Goal: Contribute content: Add original content to the website for others to see

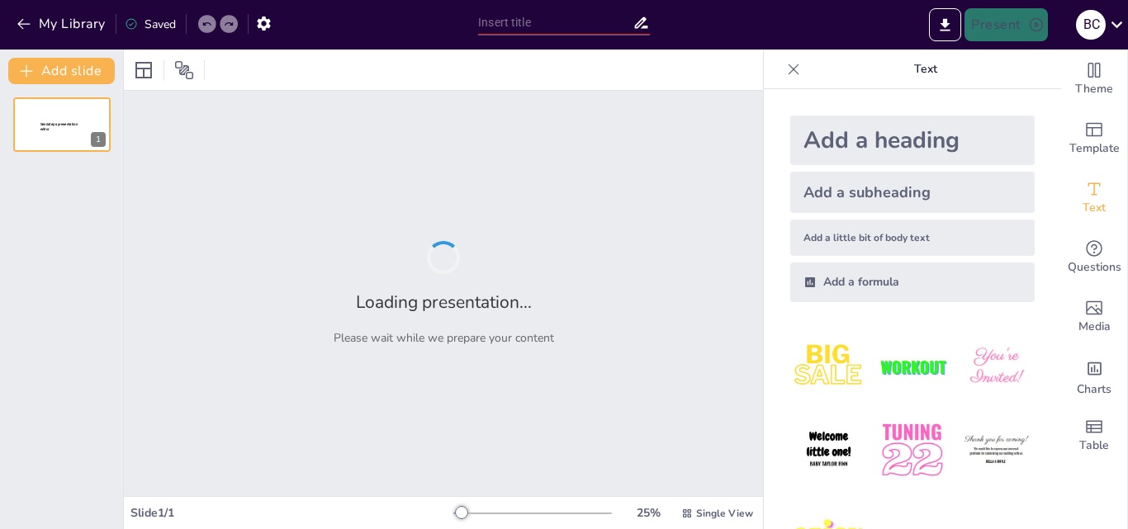
type input "New Sendsteps"
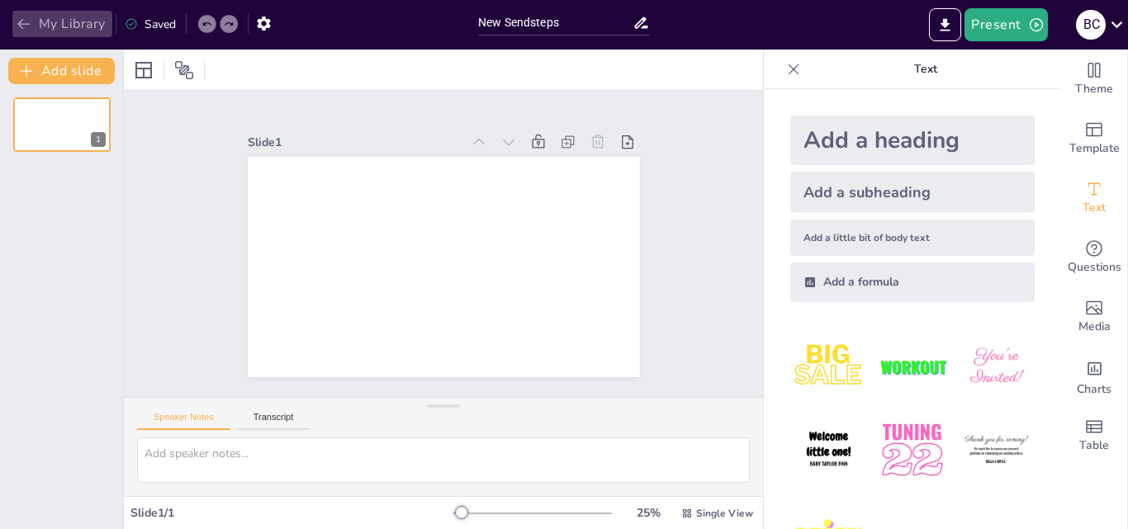
click at [22, 31] on icon "button" at bounding box center [24, 24] width 17 height 17
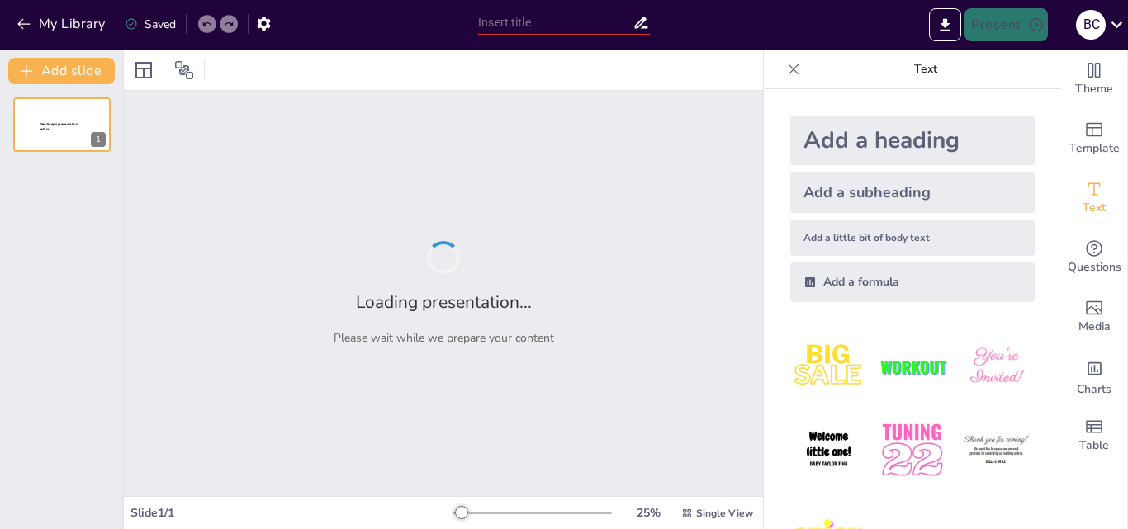
type input "Explorando las Características de los Seres Vivos a Nivel Celular"
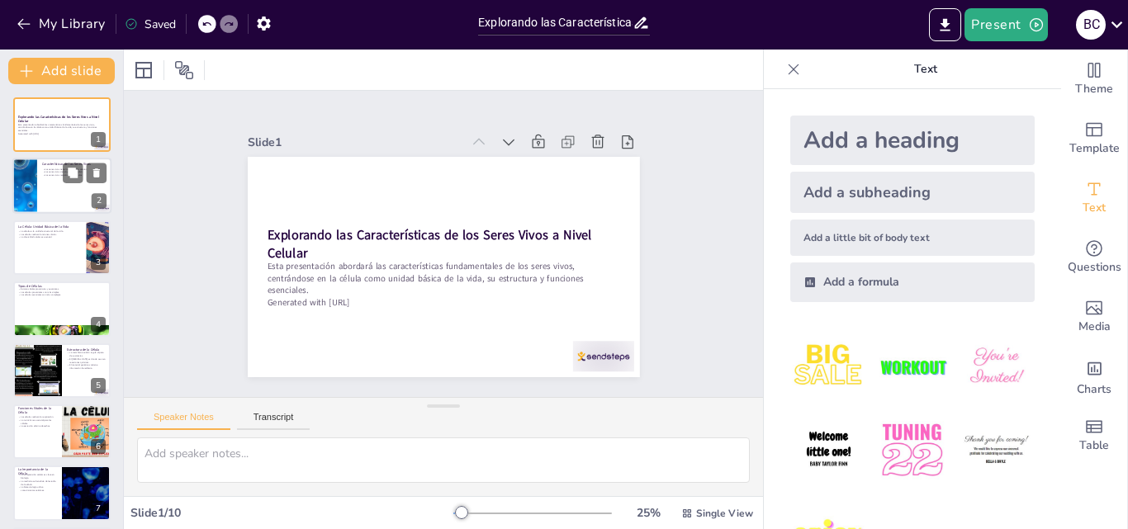
click at [24, 200] on div at bounding box center [24, 187] width 107 height 56
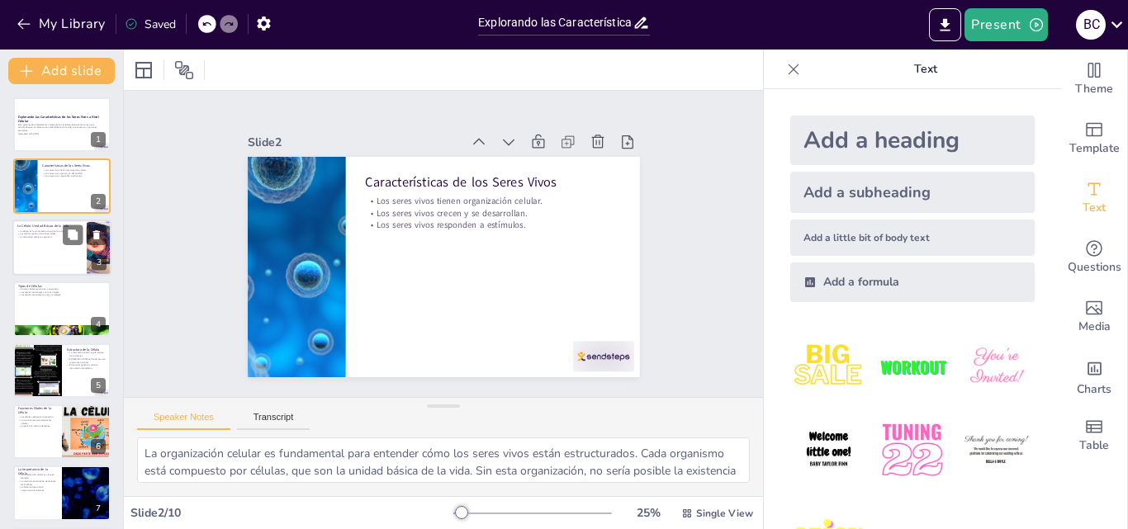
click at [57, 241] on div at bounding box center [61, 248] width 99 height 56
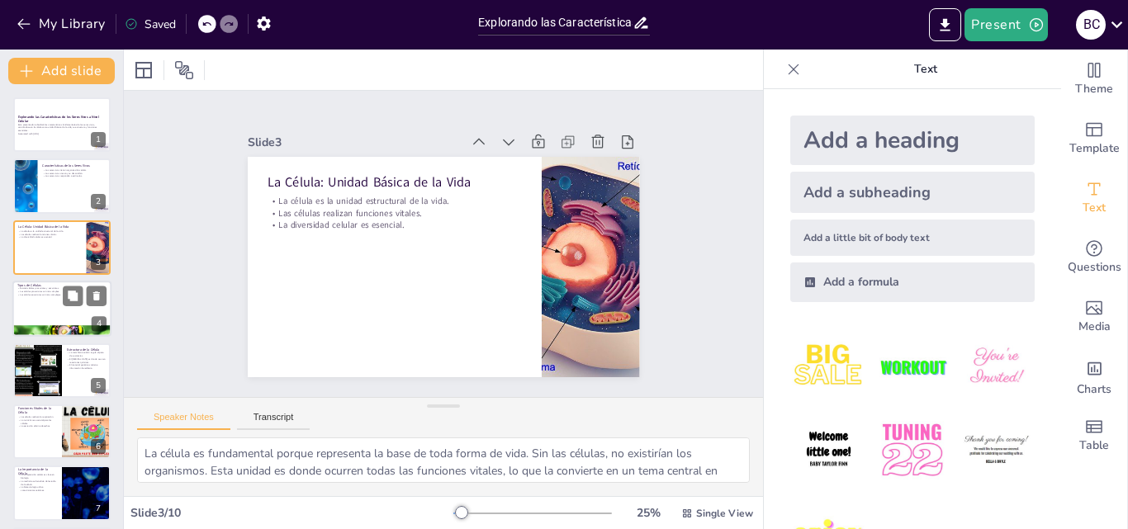
click at [44, 303] on div at bounding box center [61, 309] width 99 height 56
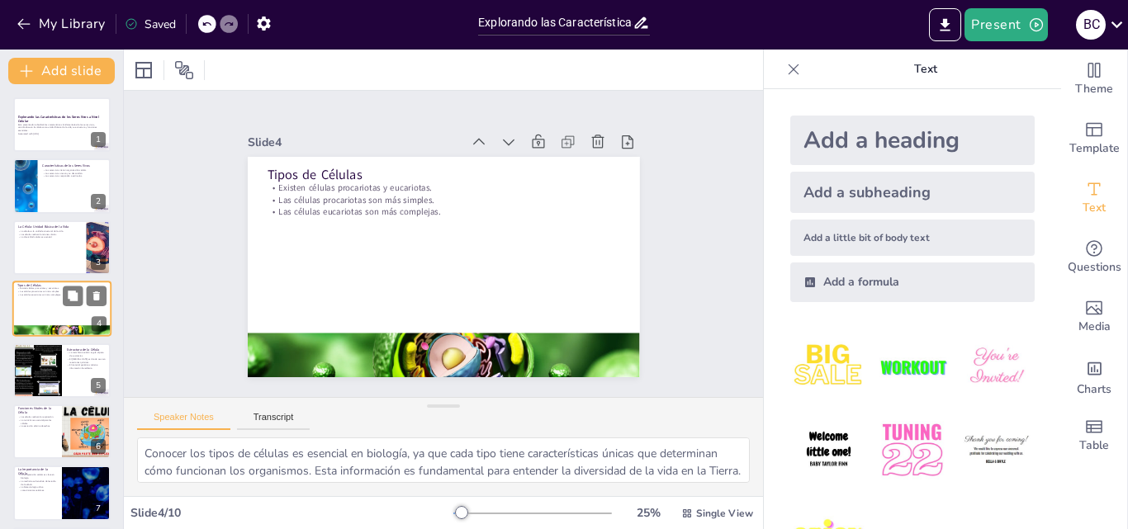
scroll to position [2, 0]
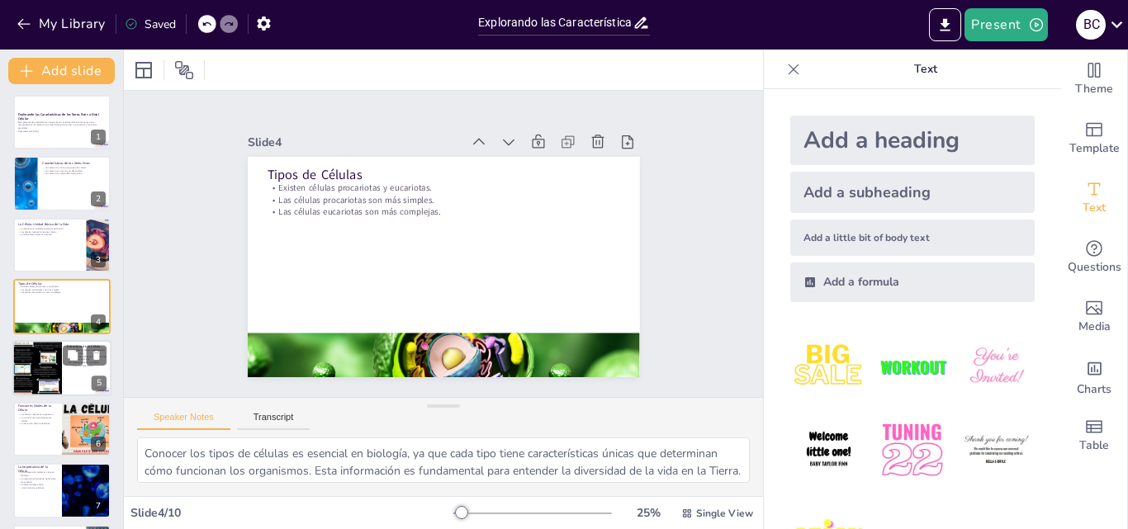
click at [50, 342] on div at bounding box center [37, 368] width 50 height 124
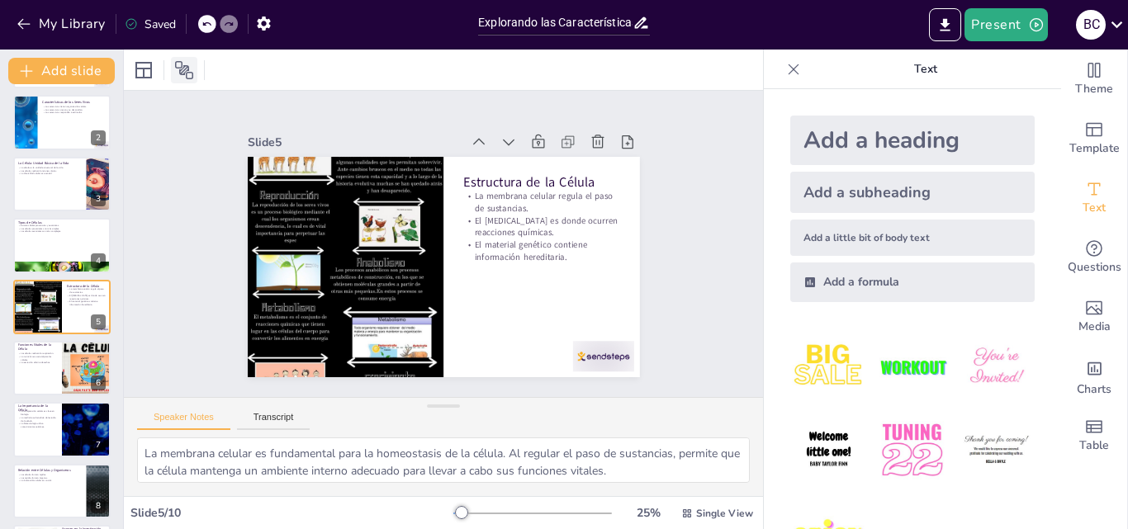
click at [183, 78] on icon at bounding box center [184, 70] width 20 height 20
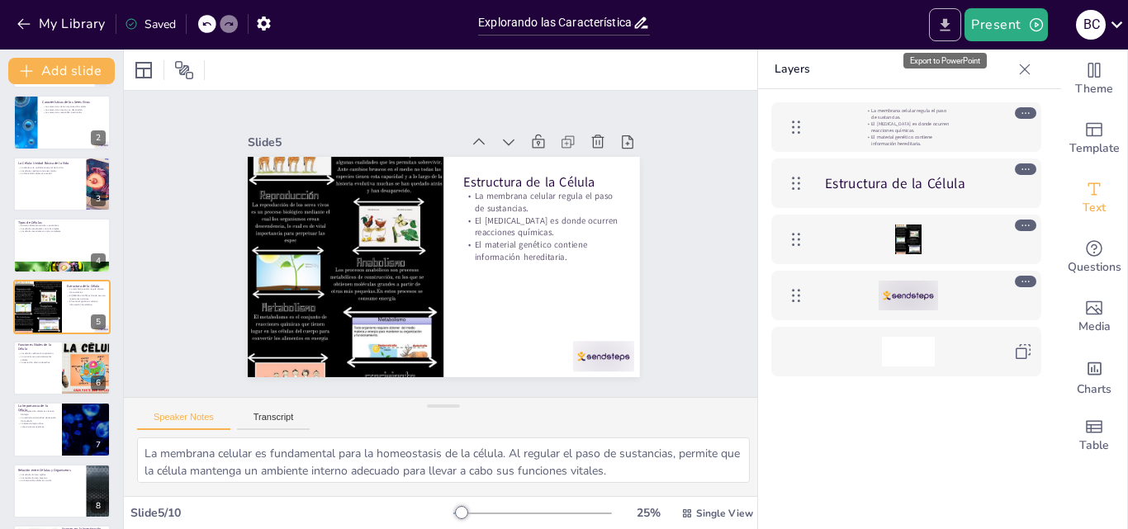
click at [950, 30] on icon "Export to PowerPoint" at bounding box center [945, 24] width 10 height 12
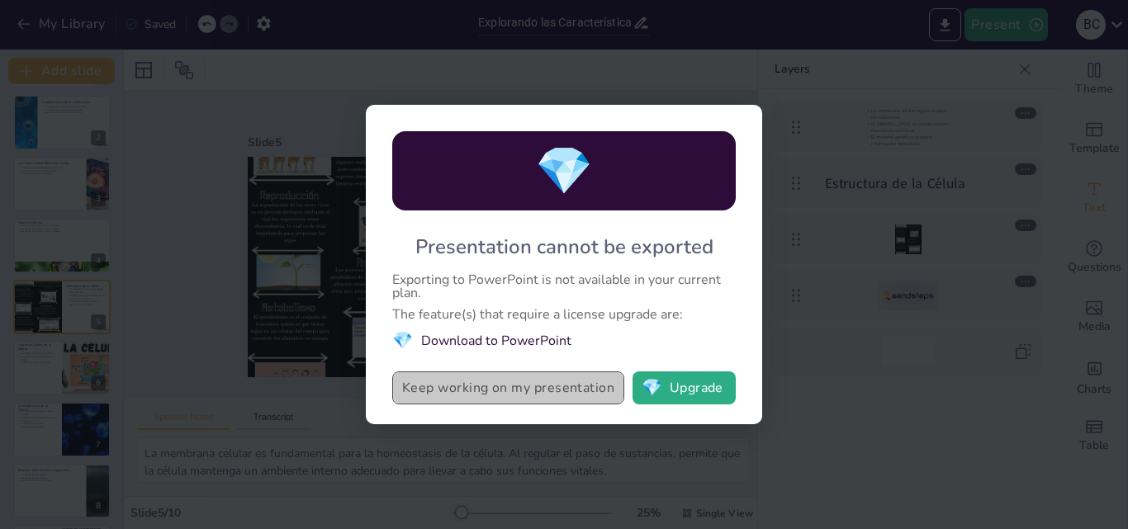
click at [609, 391] on button "Keep working on my presentation" at bounding box center [508, 388] width 232 height 33
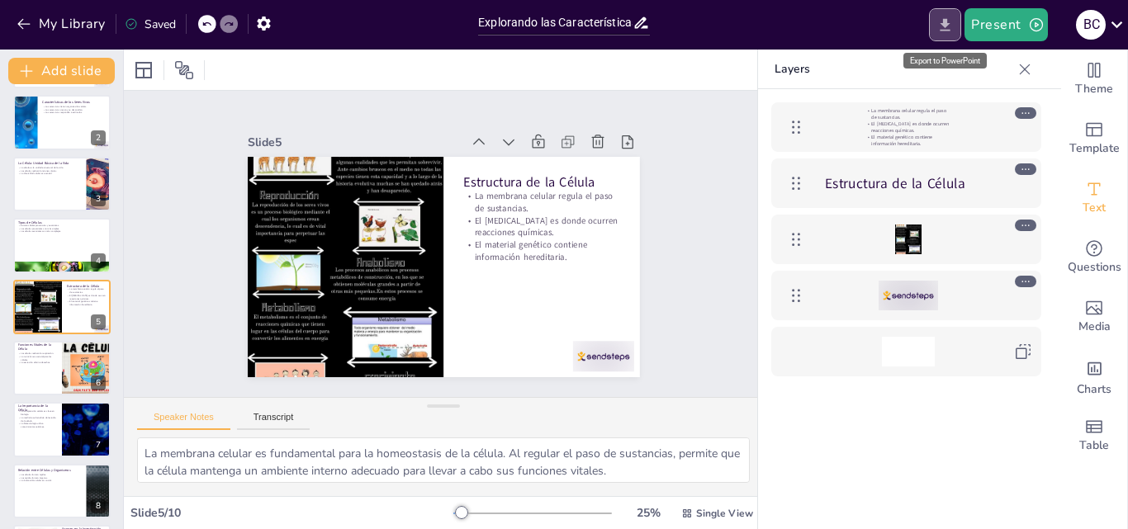
click at [942, 31] on icon "Export to PowerPoint" at bounding box center [944, 25] width 17 height 17
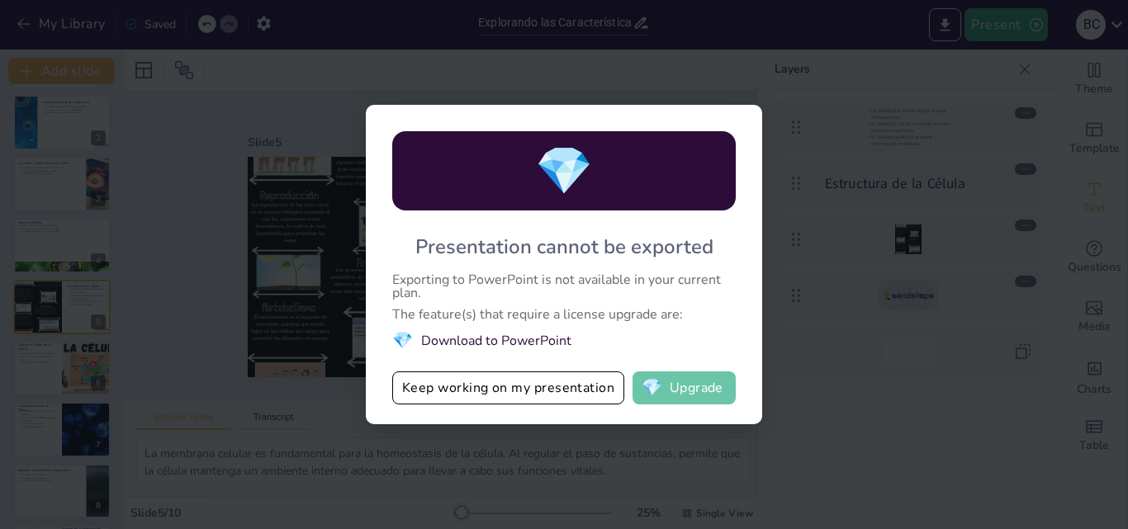
click at [700, 388] on button "💎 Upgrade" at bounding box center [683, 388] width 103 height 33
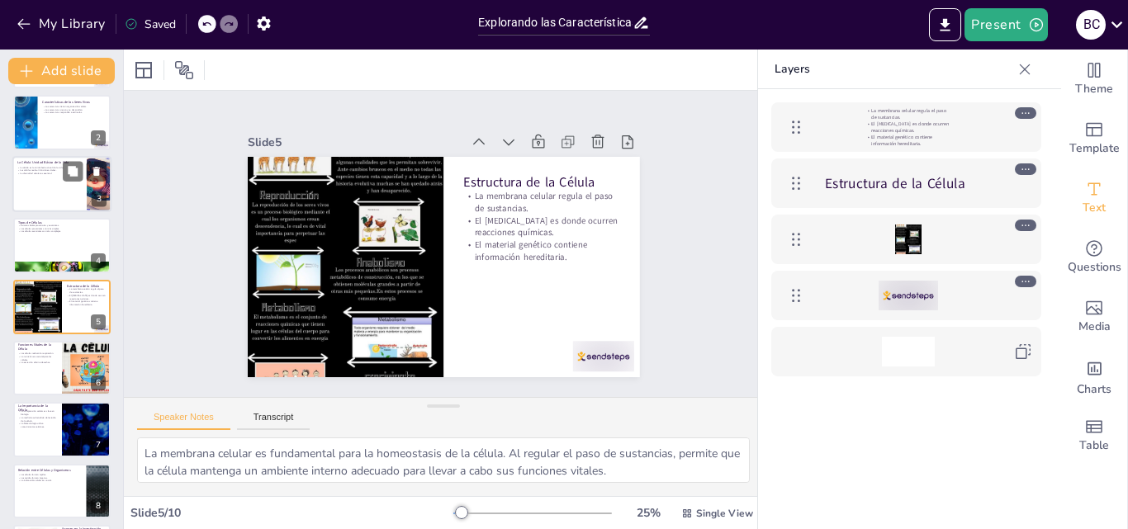
click at [59, 202] on div at bounding box center [61, 184] width 99 height 56
type textarea "La célula es fundamental porque representa la base de toda forma de vida. Sin l…"
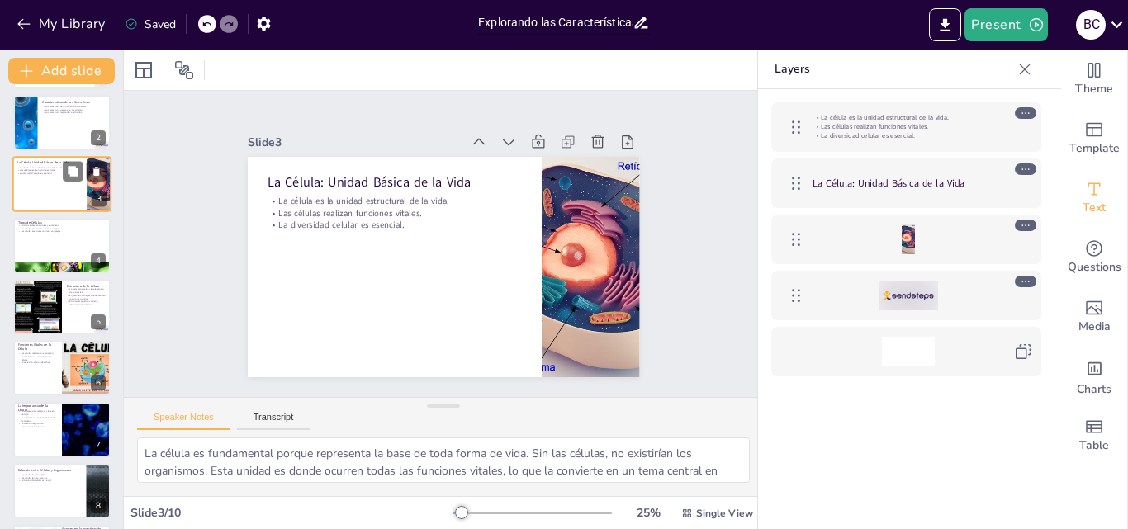
scroll to position [0, 0]
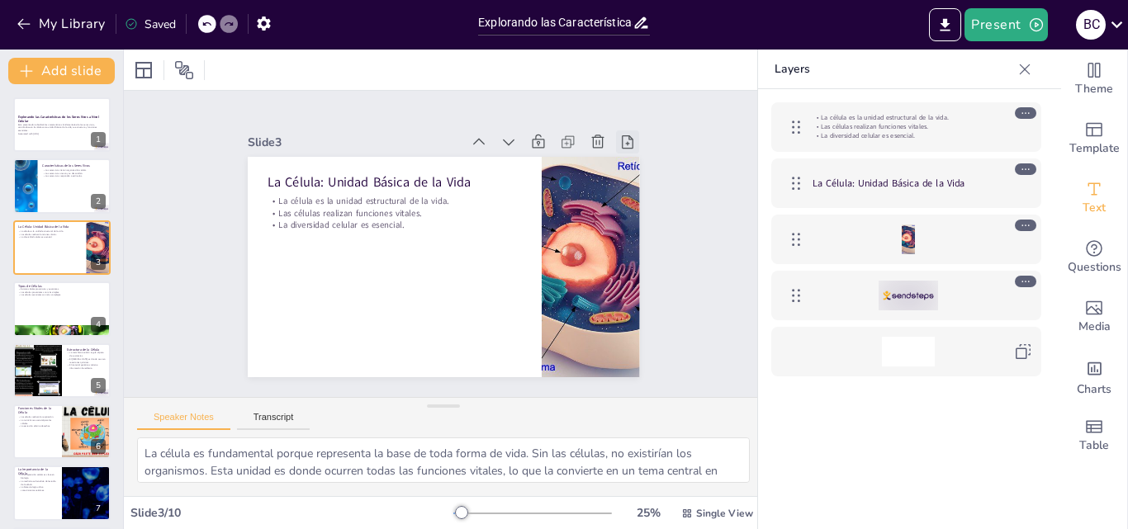
click at [619, 141] on icon at bounding box center [627, 142] width 17 height 17
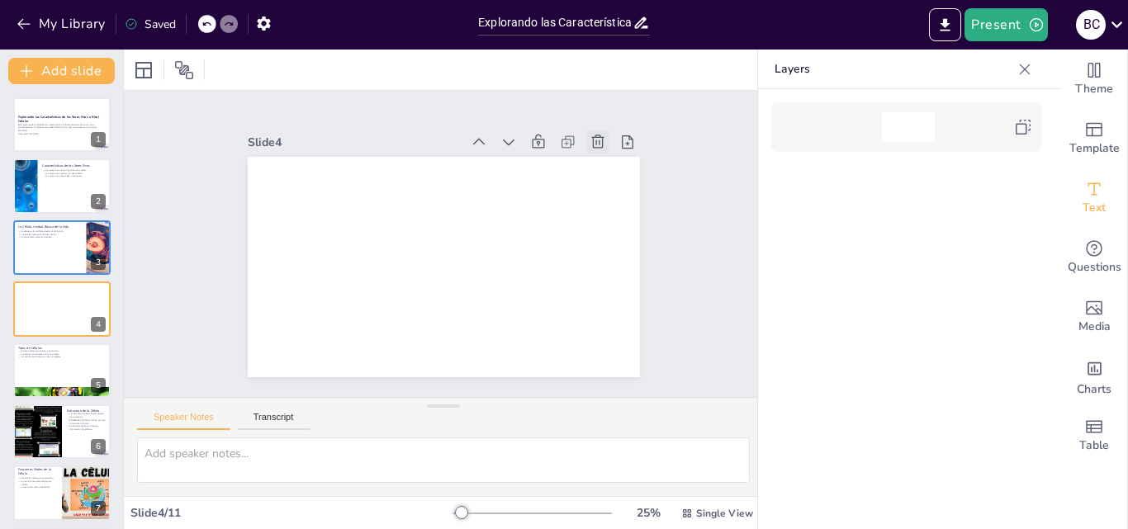
click at [599, 149] on icon at bounding box center [608, 158] width 18 height 18
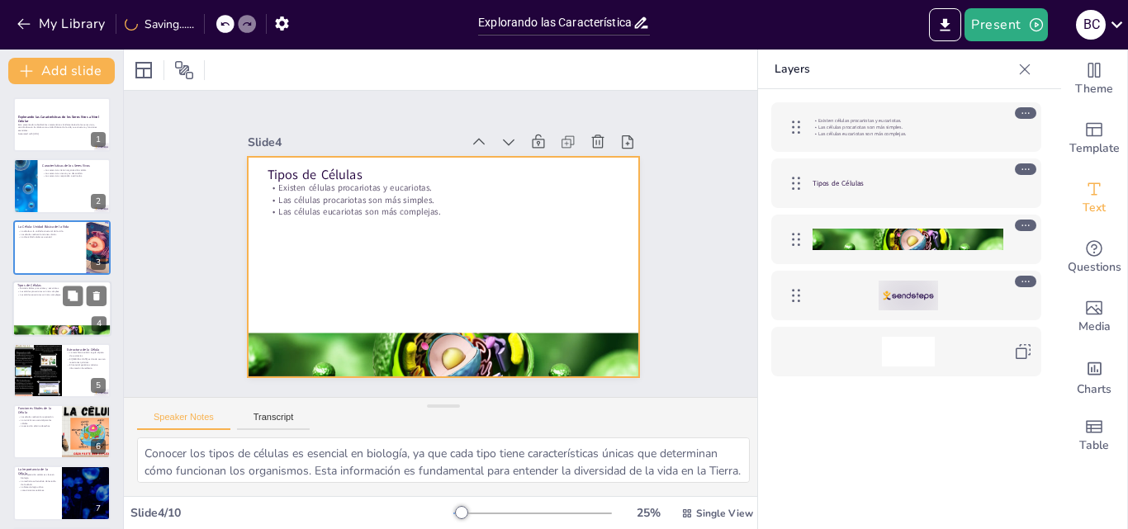
click at [66, 307] on div at bounding box center [61, 309] width 99 height 56
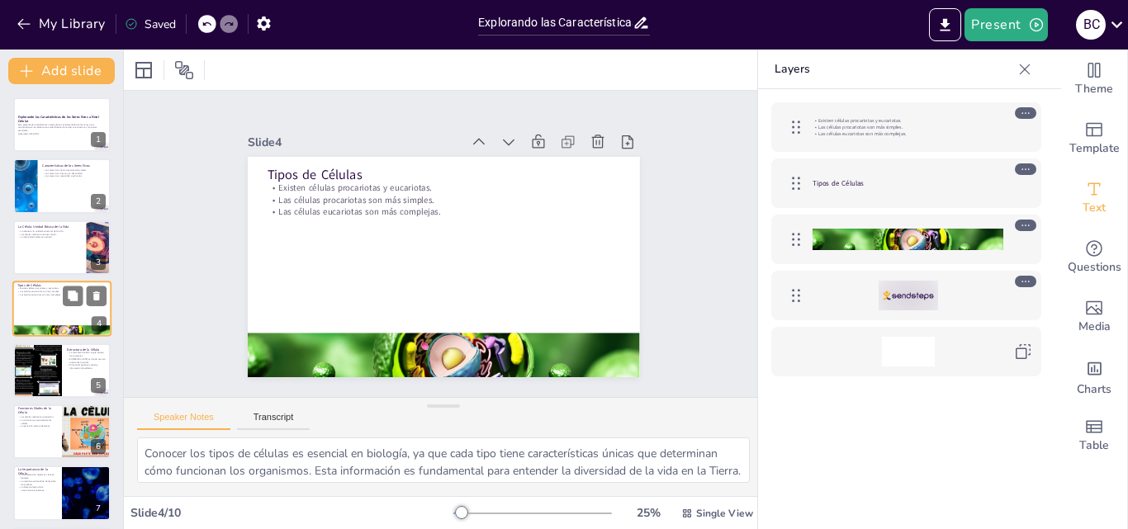
scroll to position [2, 0]
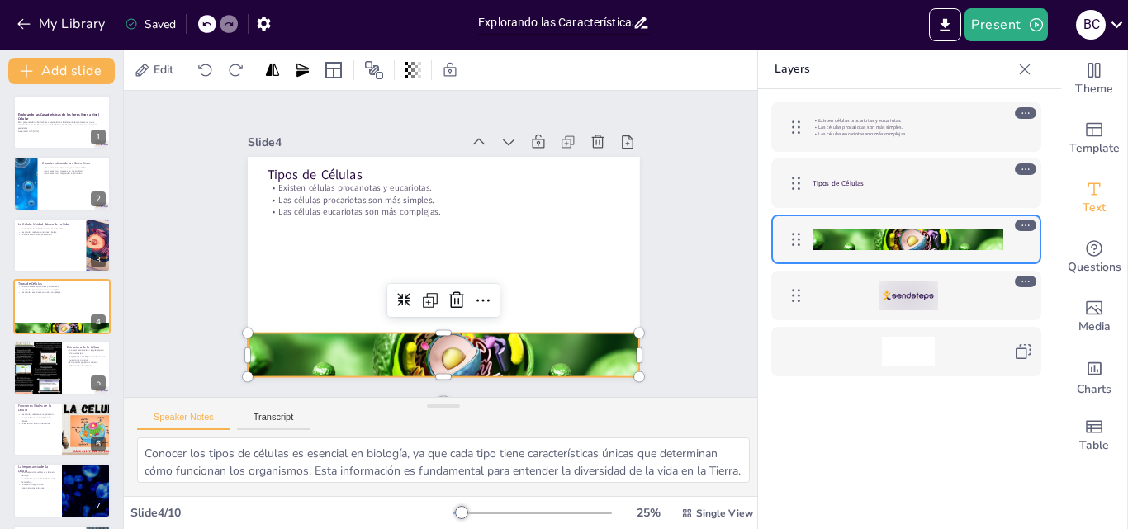
click at [376, 344] on div at bounding box center [431, 355] width 411 height 244
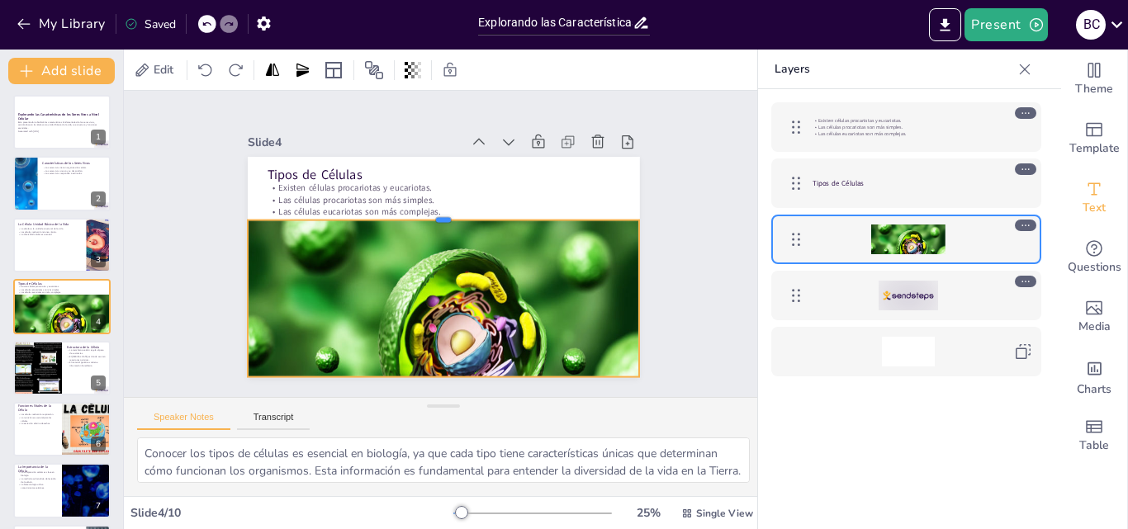
drag, startPoint x: 433, startPoint y: 326, endPoint x: 463, endPoint y: 213, distance: 117.0
click at [463, 213] on div at bounding box center [444, 213] width 392 height 13
click at [48, 246] on div at bounding box center [61, 245] width 99 height 56
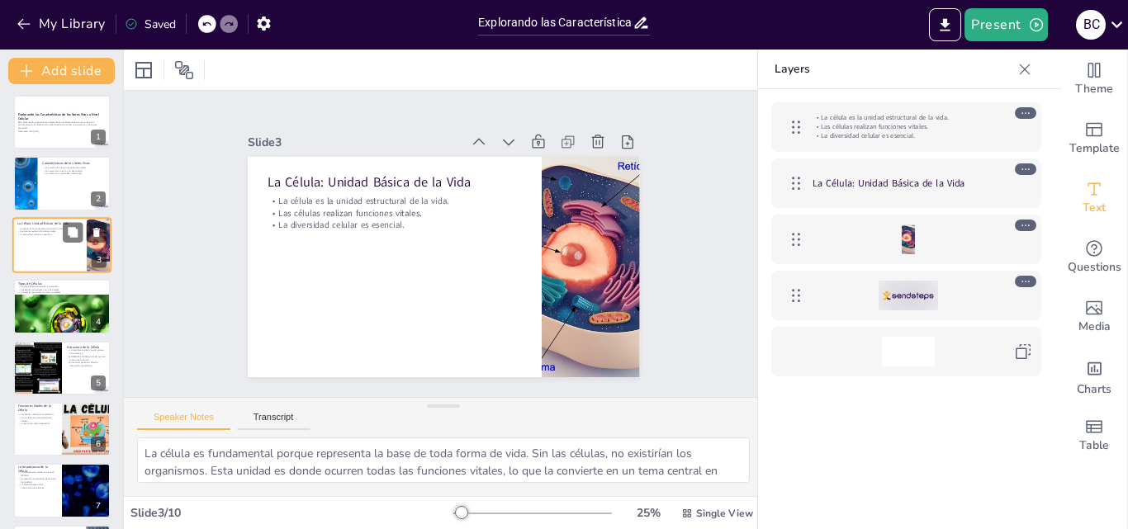
scroll to position [0, 0]
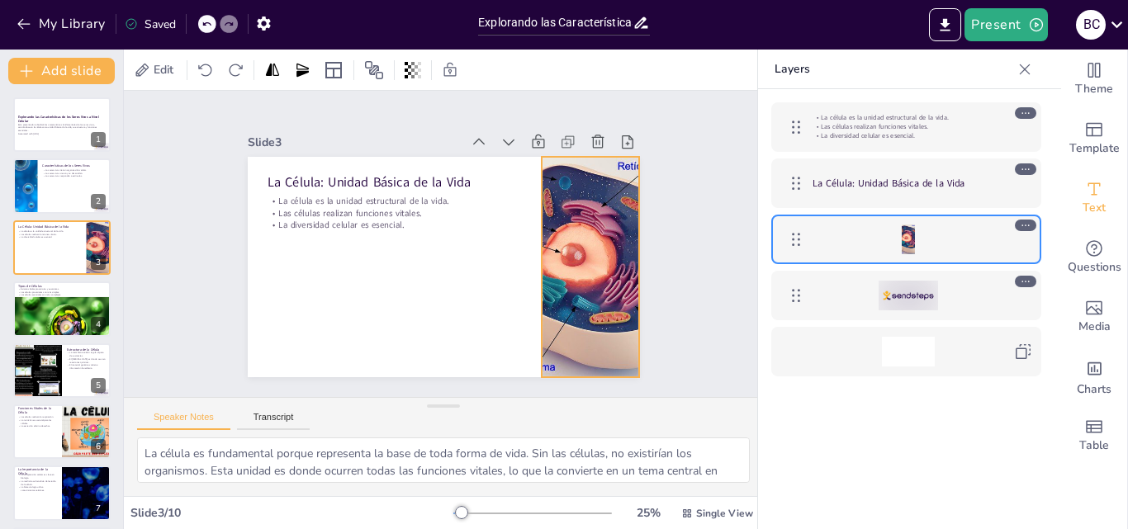
click at [538, 248] on div at bounding box center [590, 267] width 295 height 220
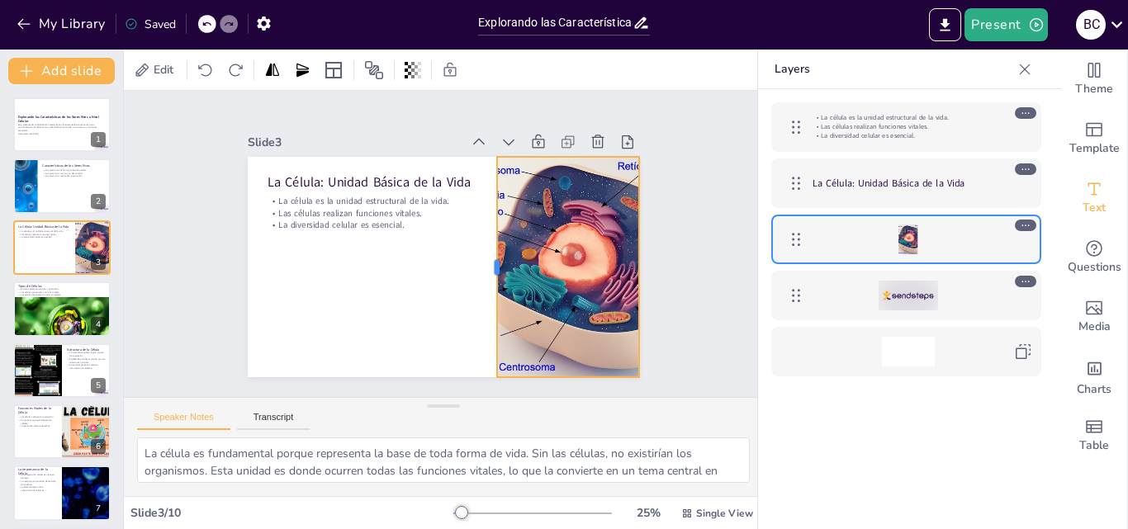
drag, startPoint x: 526, startPoint y: 260, endPoint x: 483, endPoint y: 270, distance: 44.1
click at [482, 272] on div at bounding box center [487, 272] width 36 height 220
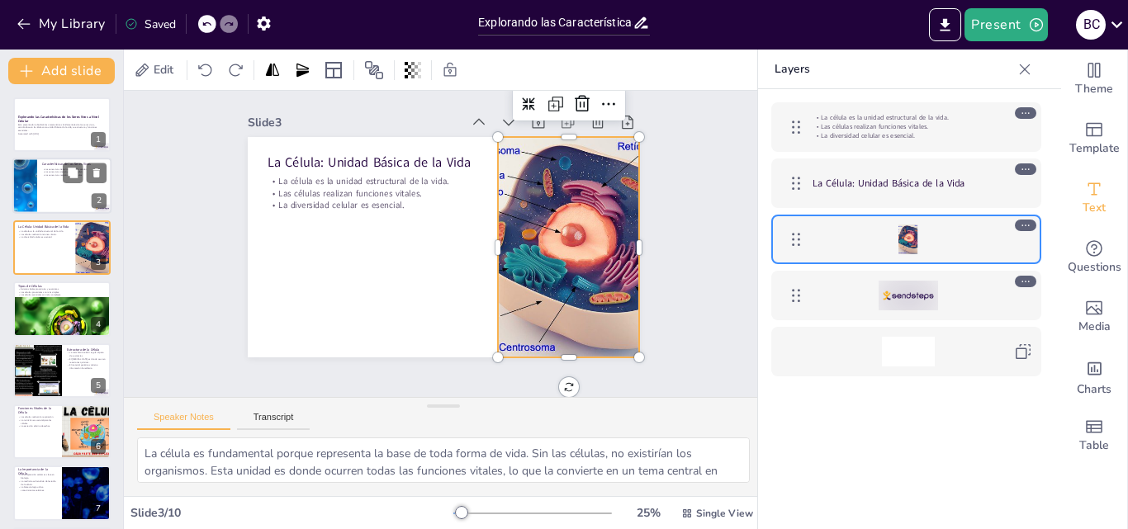
click at [79, 189] on div at bounding box center [61, 187] width 99 height 56
type textarea "La organización celular es fundamental para entender cómo los seres vivos están…"
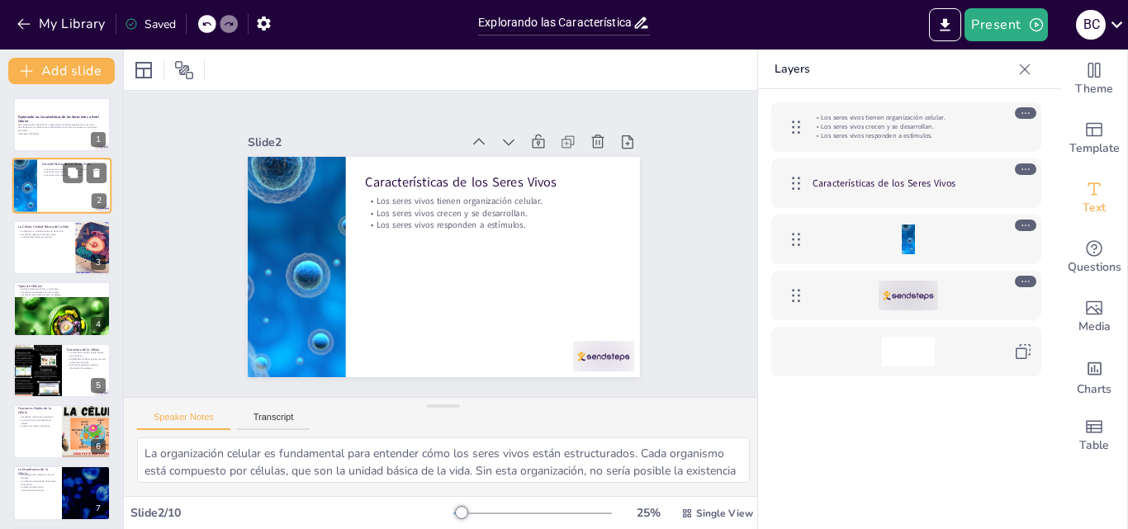
scroll to position [0, 0]
click at [63, 118] on button at bounding box center [73, 112] width 20 height 20
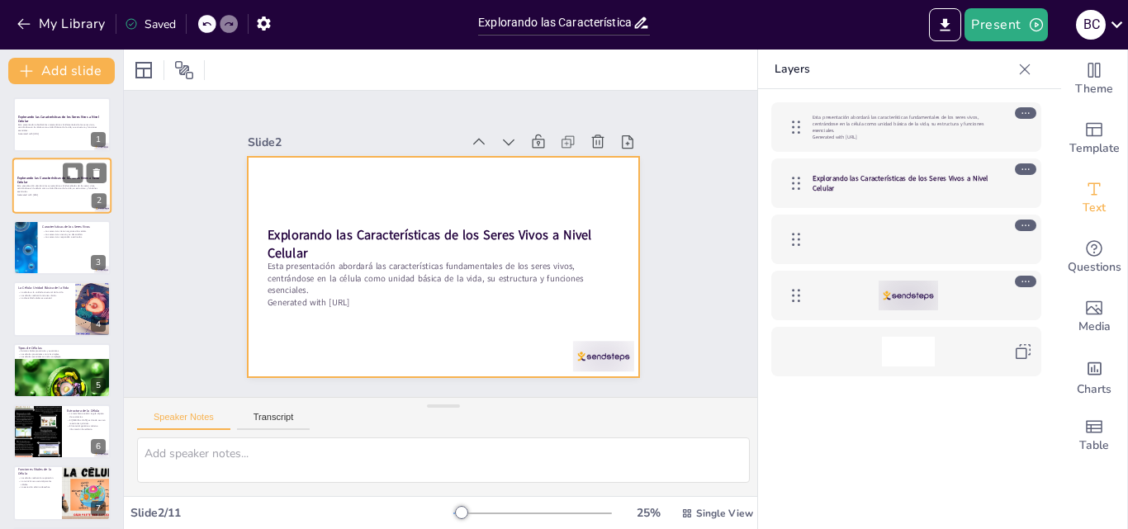
click at [70, 197] on div at bounding box center [61, 187] width 99 height 56
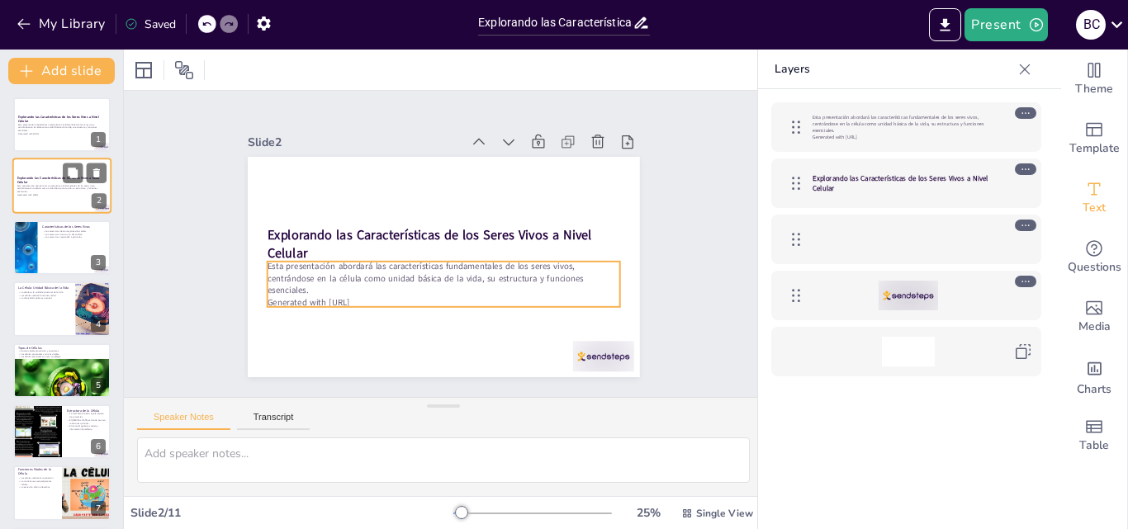
click at [62, 195] on p "Generated with [URL]" at bounding box center [61, 195] width 89 height 3
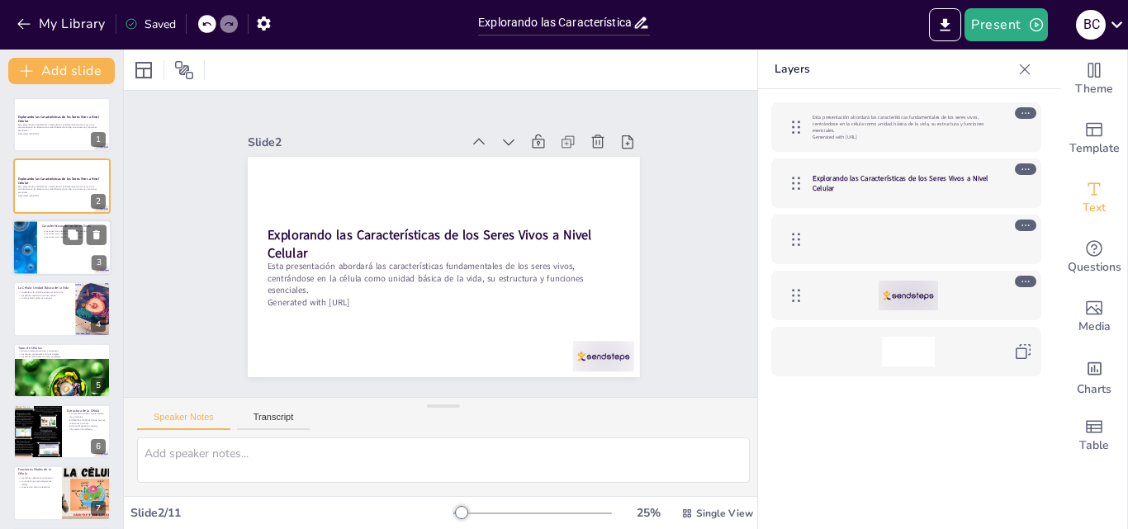
click at [58, 235] on p "Los seres vivos responden a estímulos." at bounding box center [74, 236] width 64 height 3
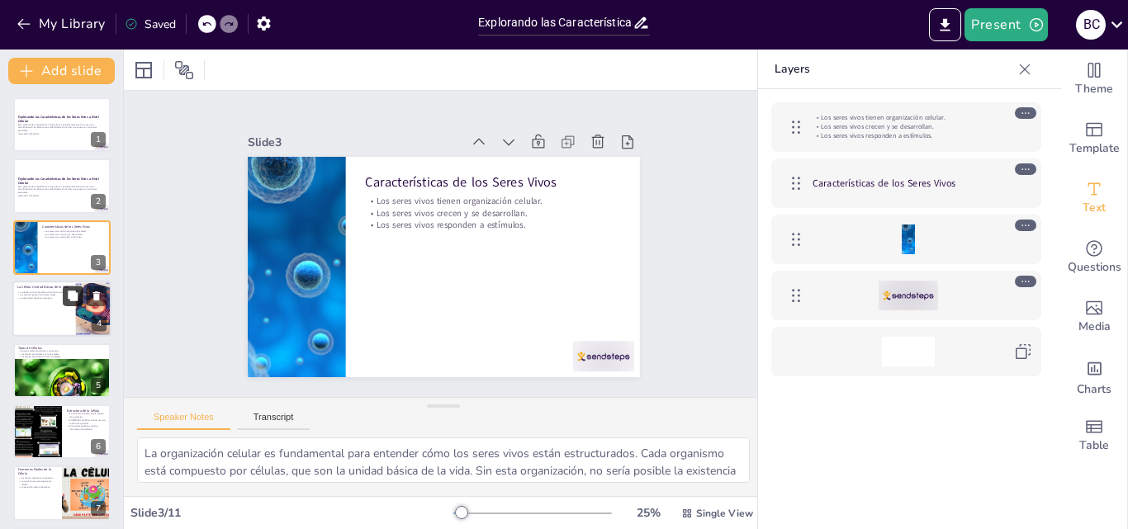
click at [66, 293] on button at bounding box center [73, 297] width 20 height 20
type textarea "La célula es fundamental porque representa la base de toda forma de vida. Sin l…"
